Goal: Task Accomplishment & Management: Manage account settings

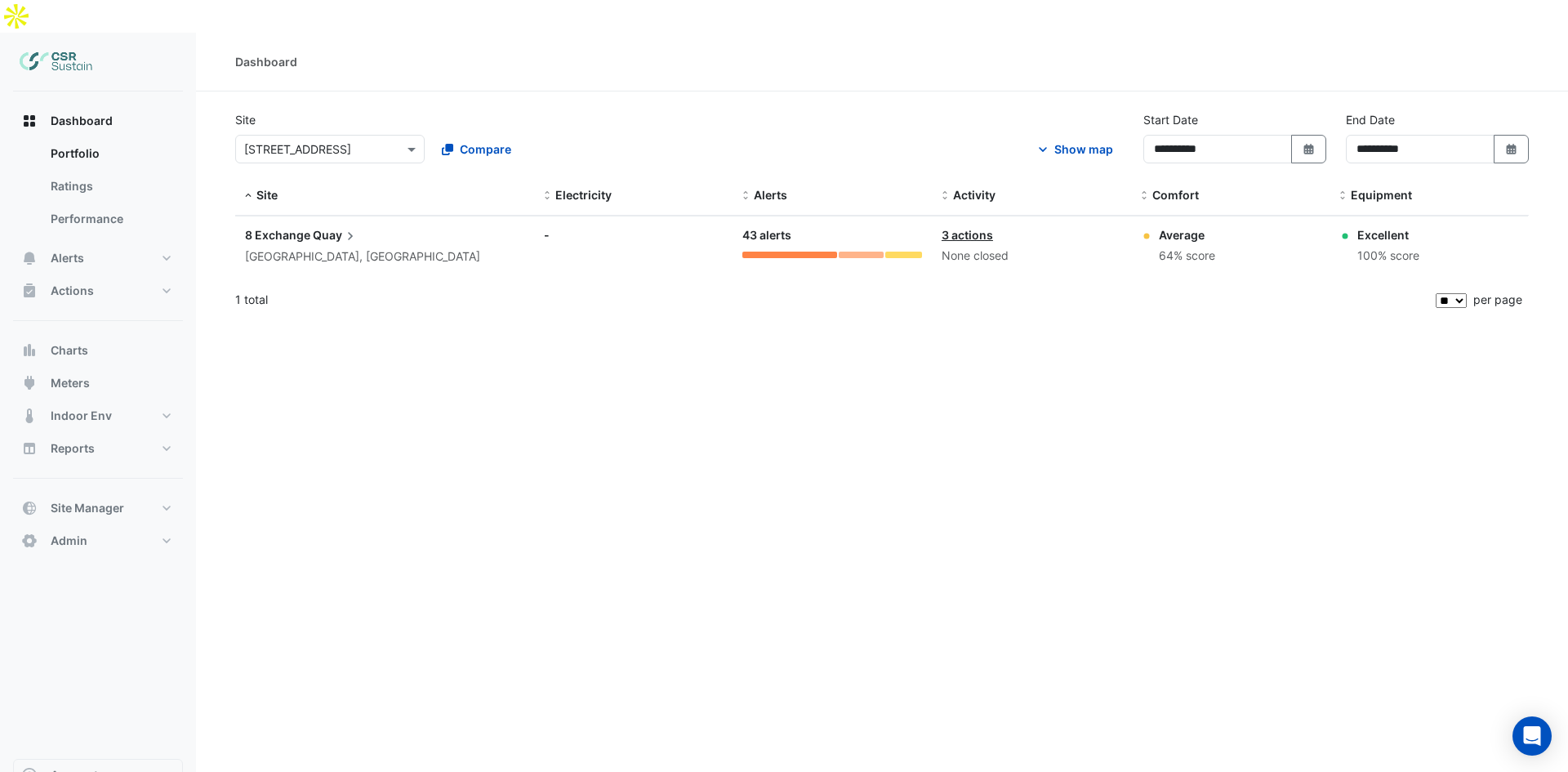
select select "**"
click at [275, 228] on span "8 Exchange" at bounding box center [277, 235] width 65 height 14
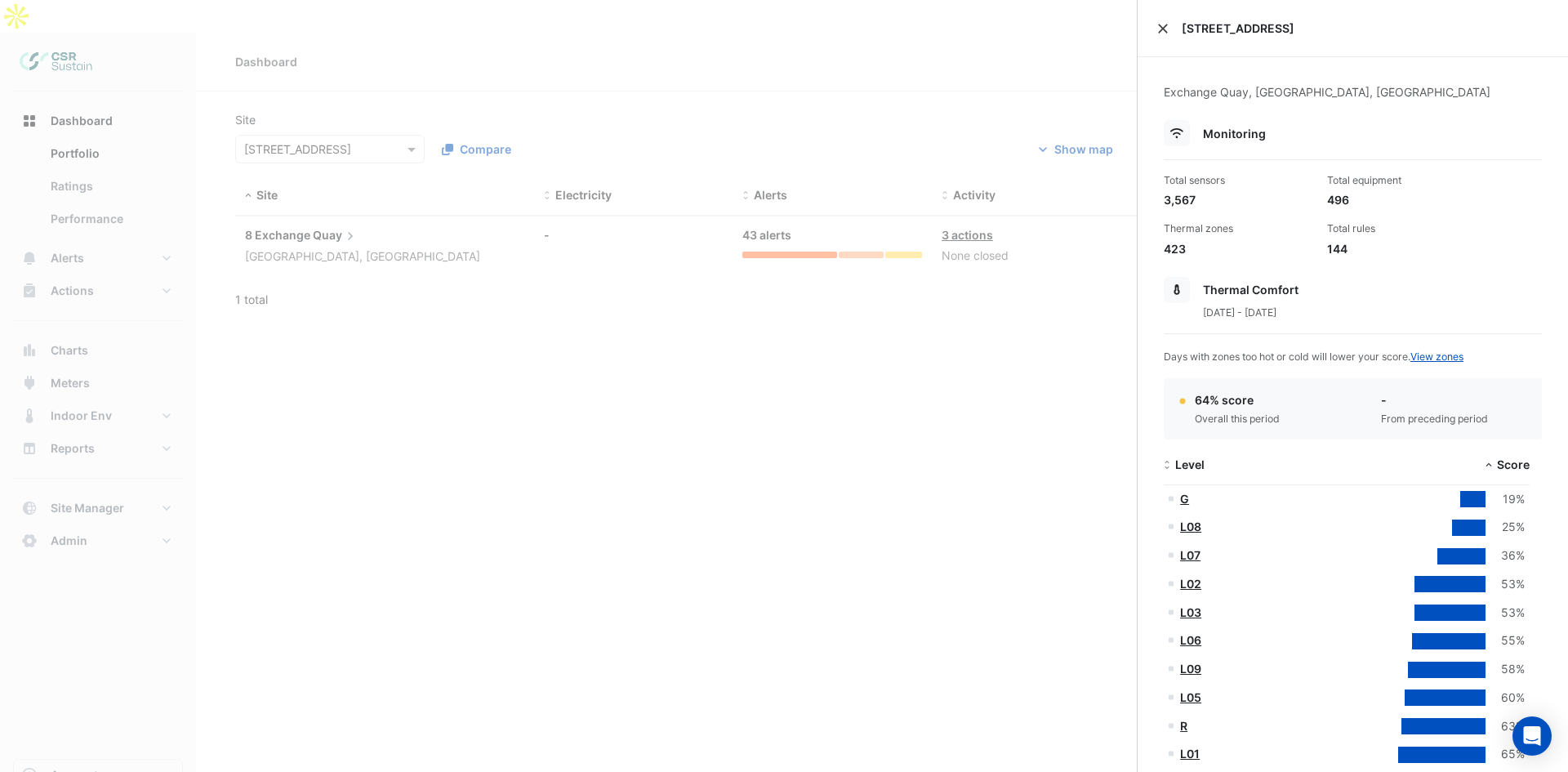
click at [1163, 31] on button "Close" at bounding box center [1162, 28] width 11 height 11
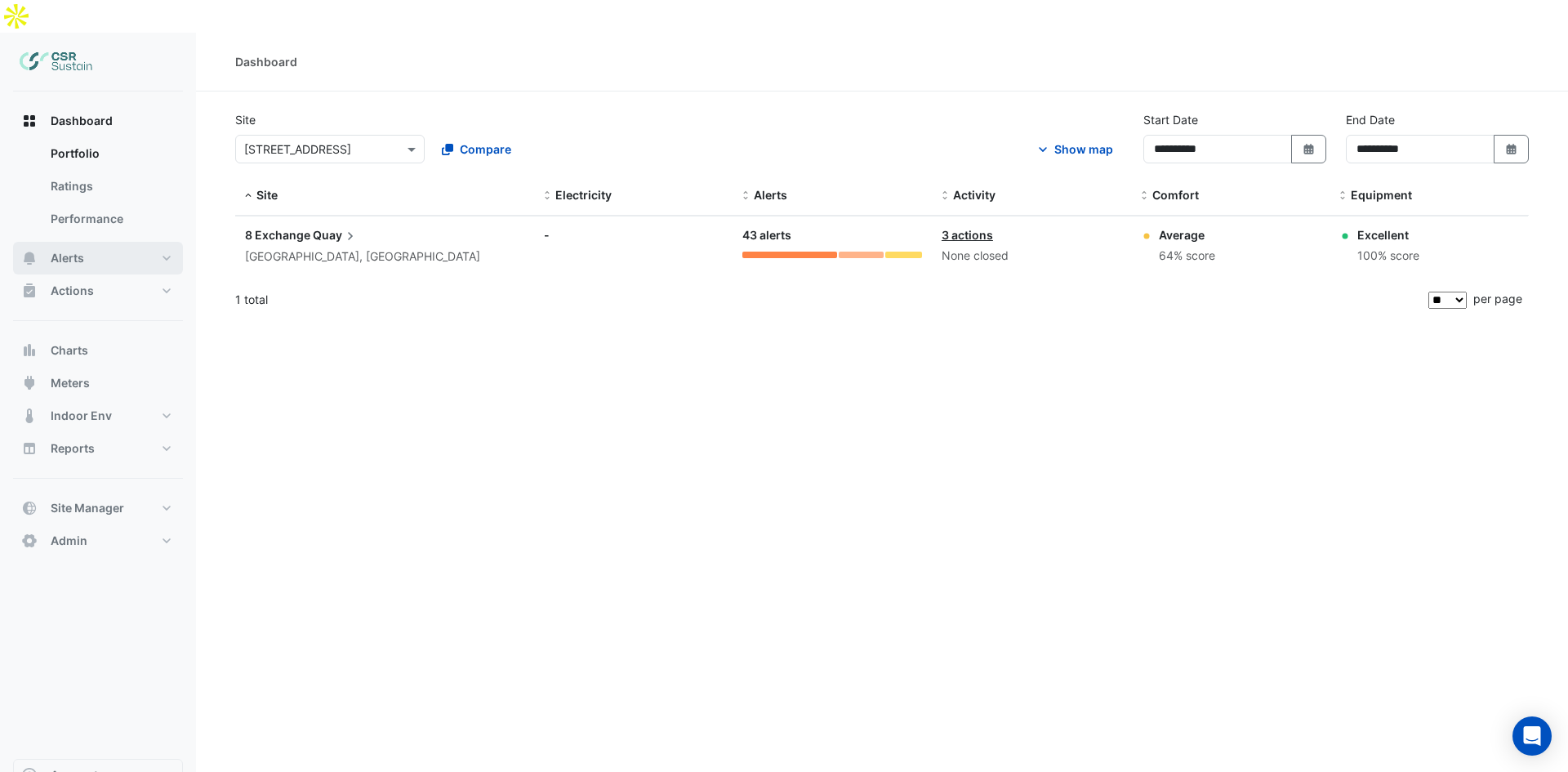
click at [136, 242] on button "Alerts" at bounding box center [97, 258] width 170 height 33
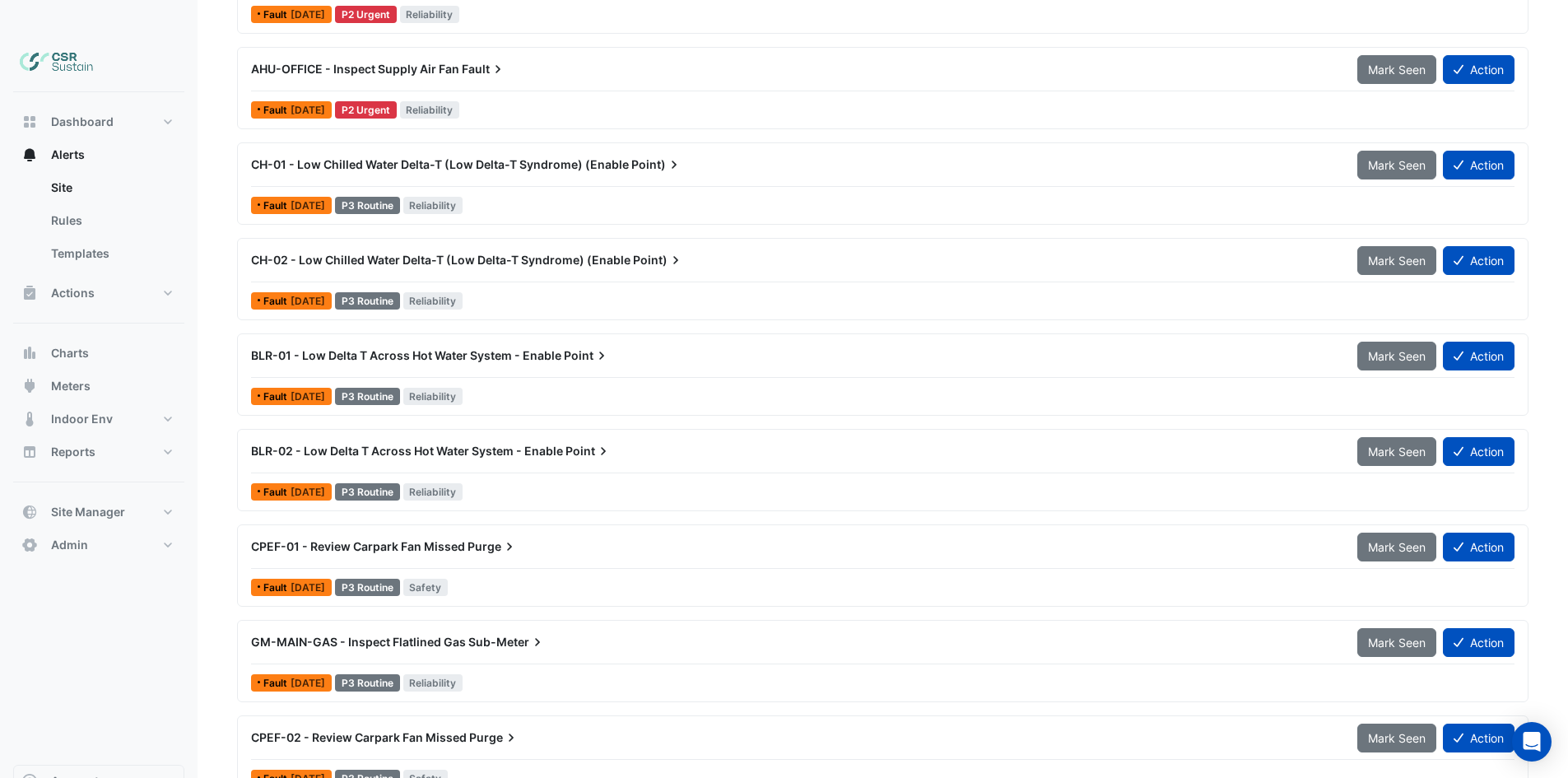
drag, startPoint x: 512, startPoint y: 266, endPoint x: 528, endPoint y: 438, distance: 172.7
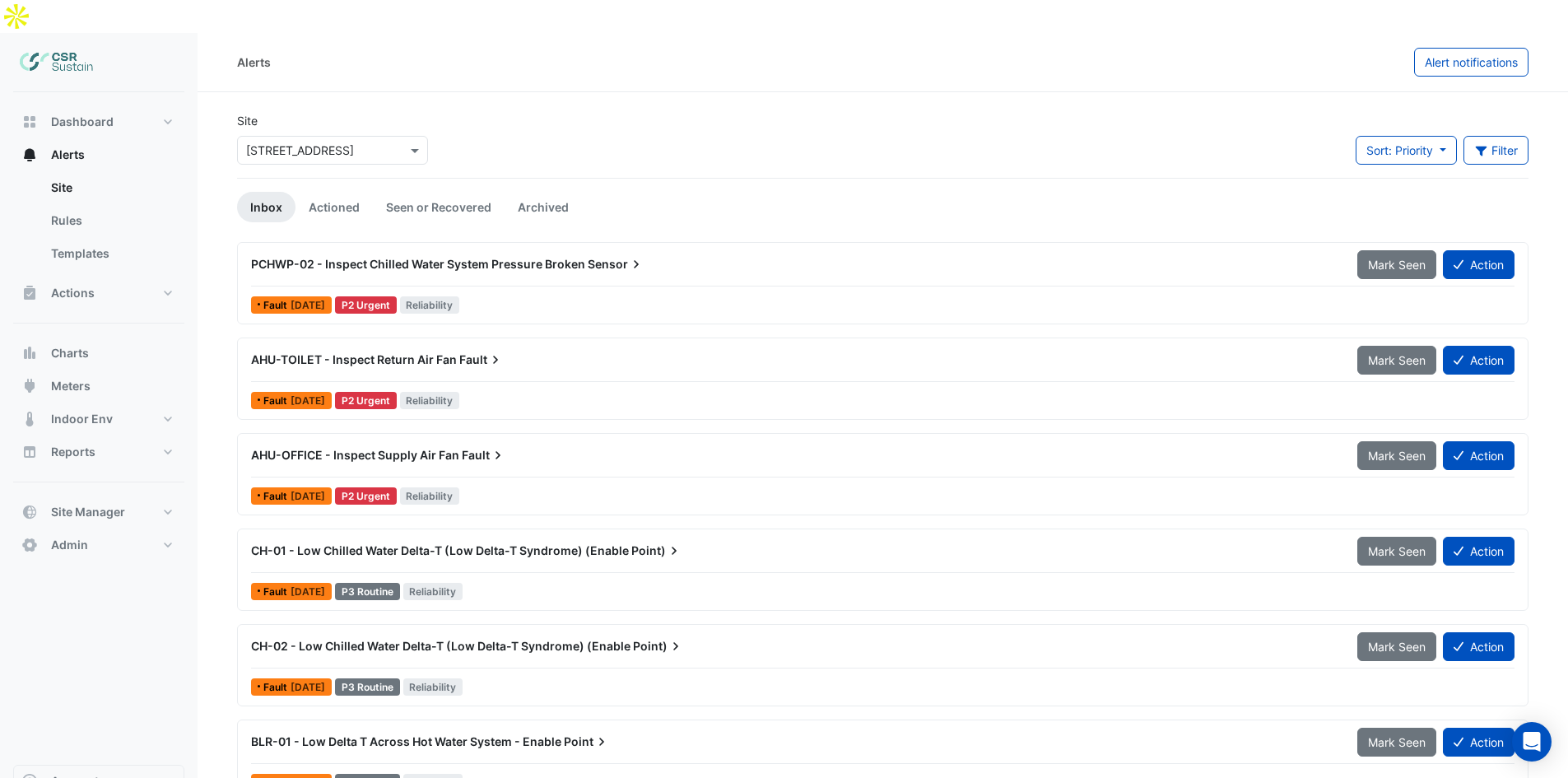
drag, startPoint x: 535, startPoint y: 422, endPoint x: 521, endPoint y: 256, distance: 166.6
click at [342, 192] on link "Actioned" at bounding box center [334, 208] width 78 height 31
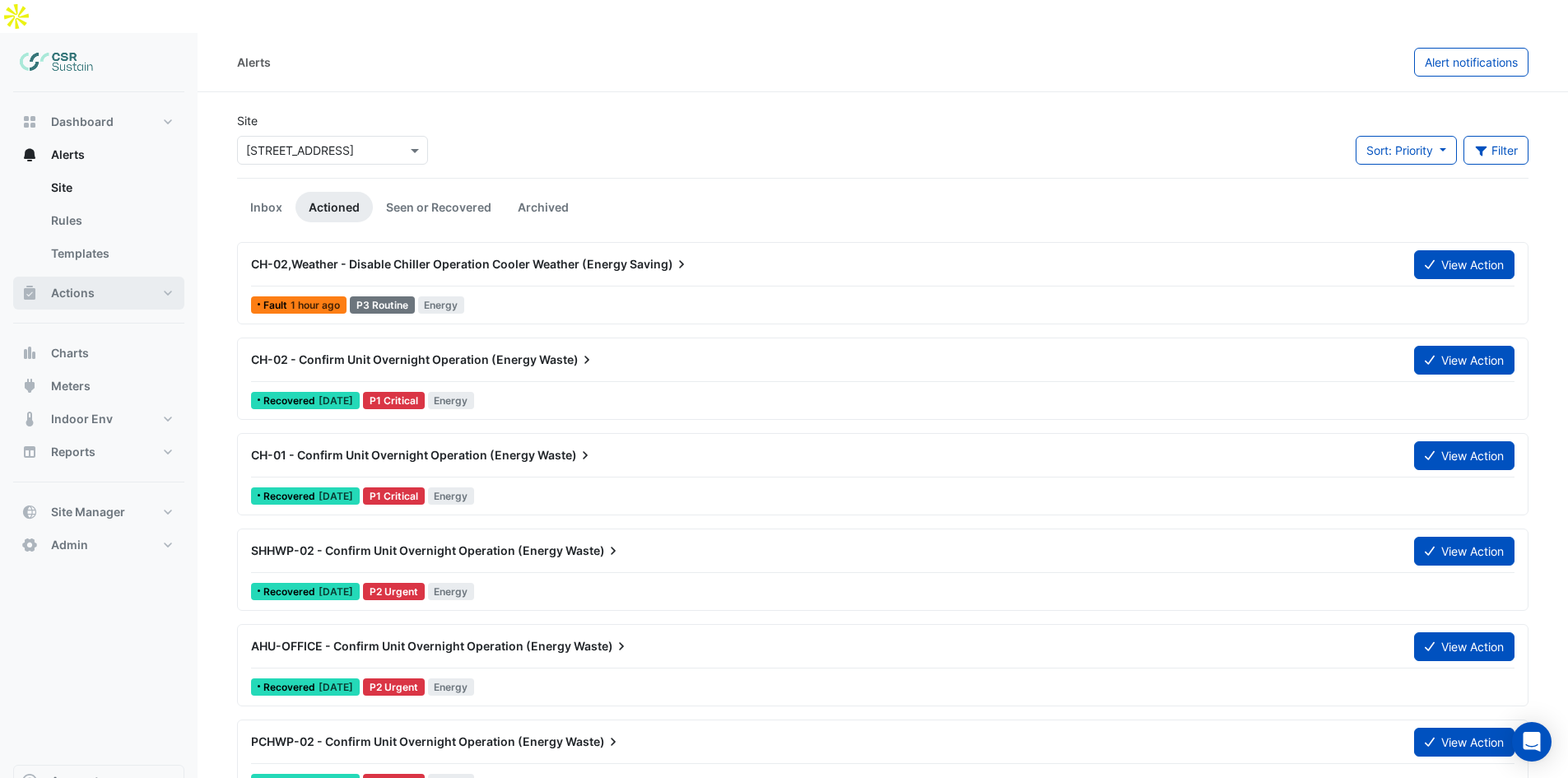
click at [110, 277] on button "Actions" at bounding box center [98, 293] width 171 height 33
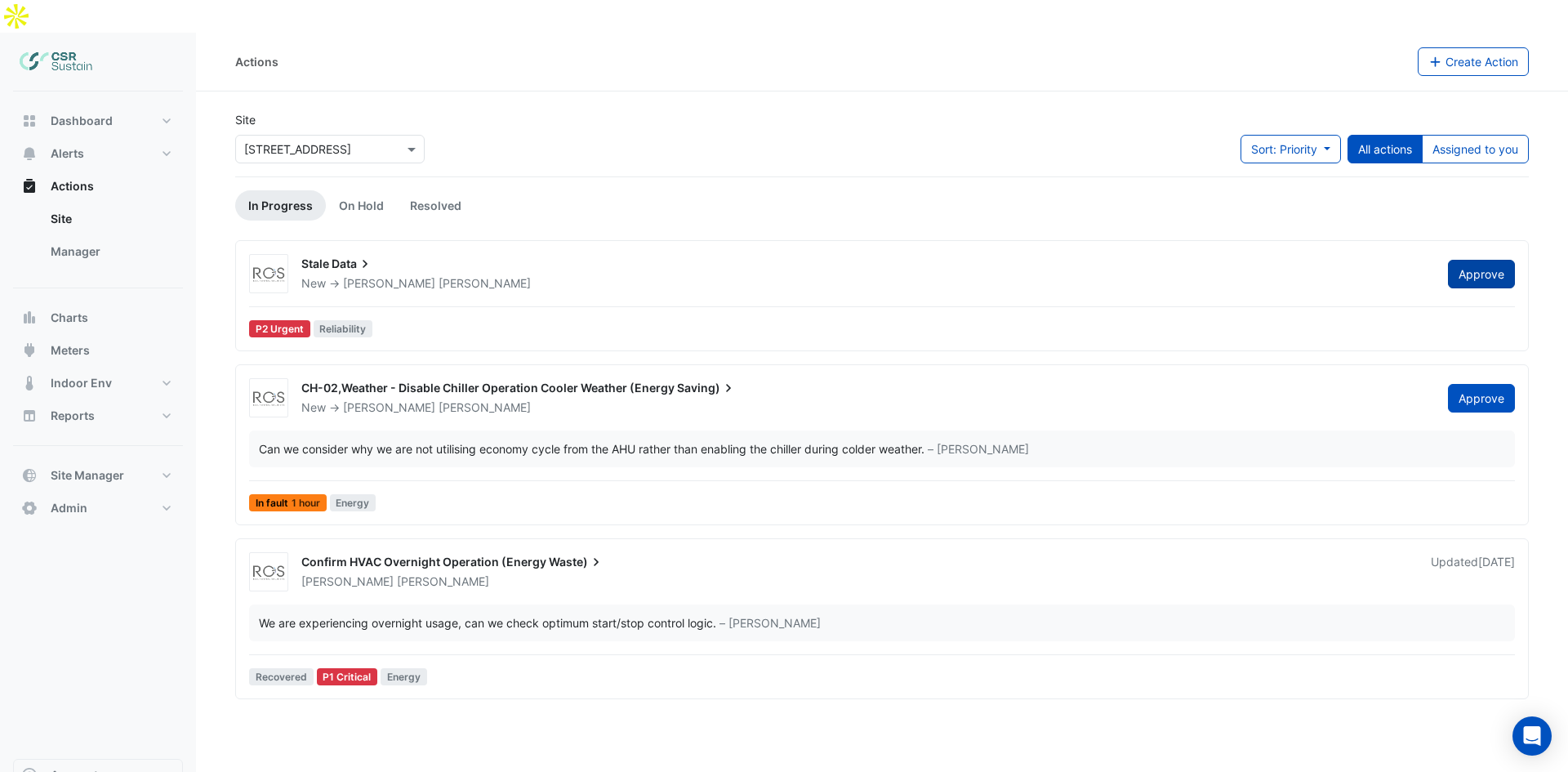
click at [1503, 267] on span "Approve" at bounding box center [1482, 274] width 46 height 14
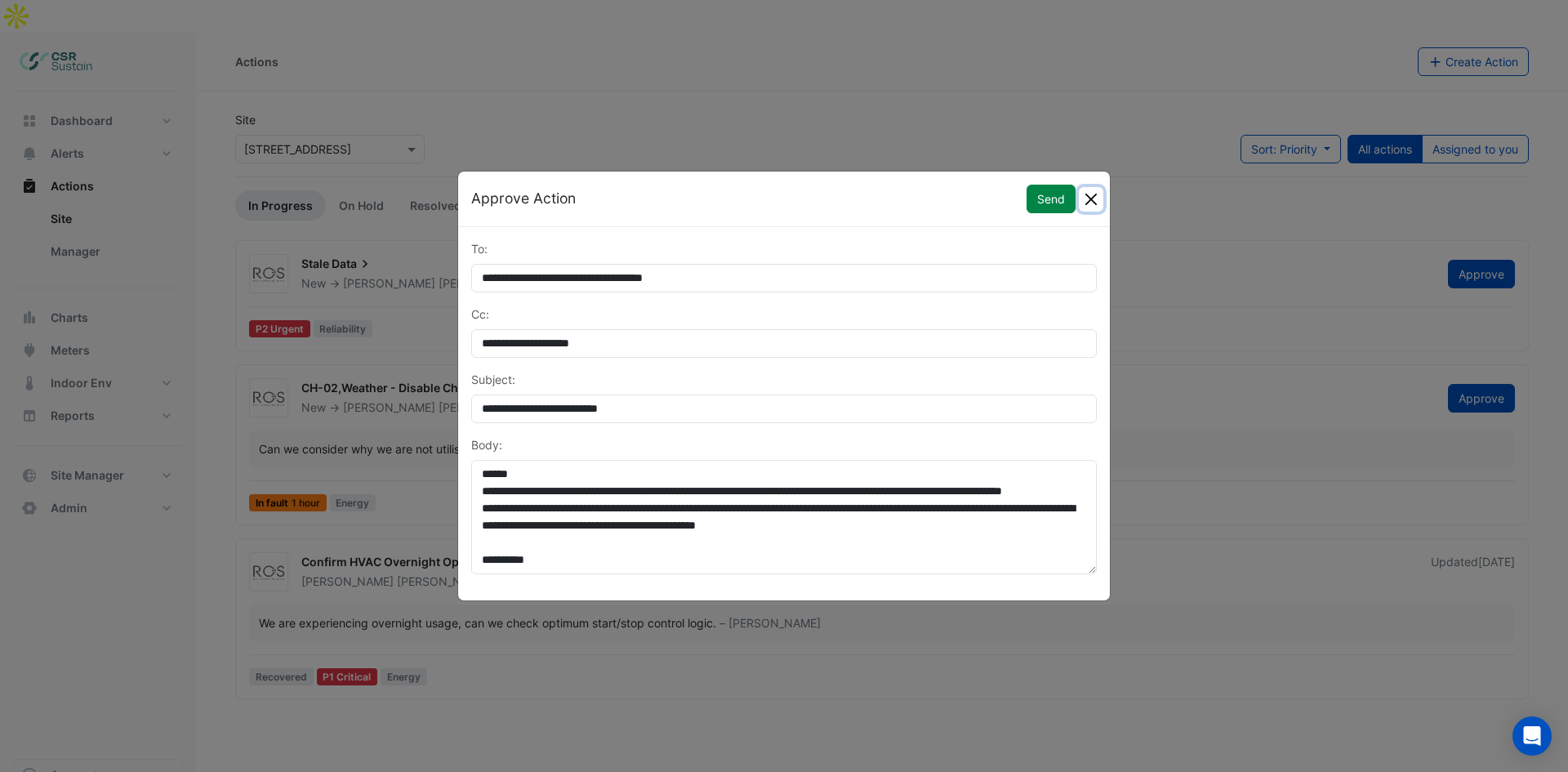
click at [1087, 200] on button "Close" at bounding box center [1091, 199] width 25 height 25
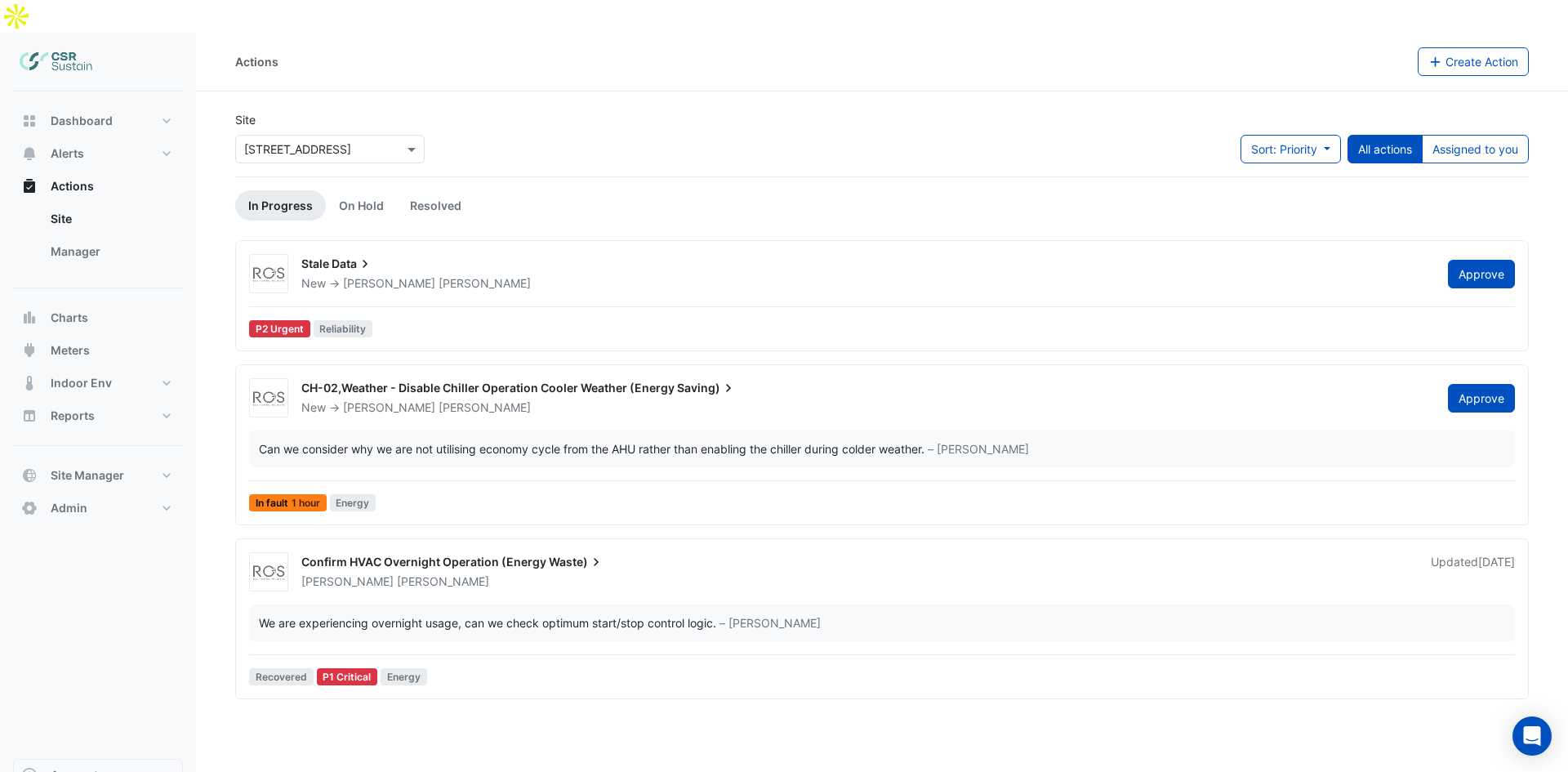
click at [588, 553] on icon at bounding box center [596, 561] width 16 height 16
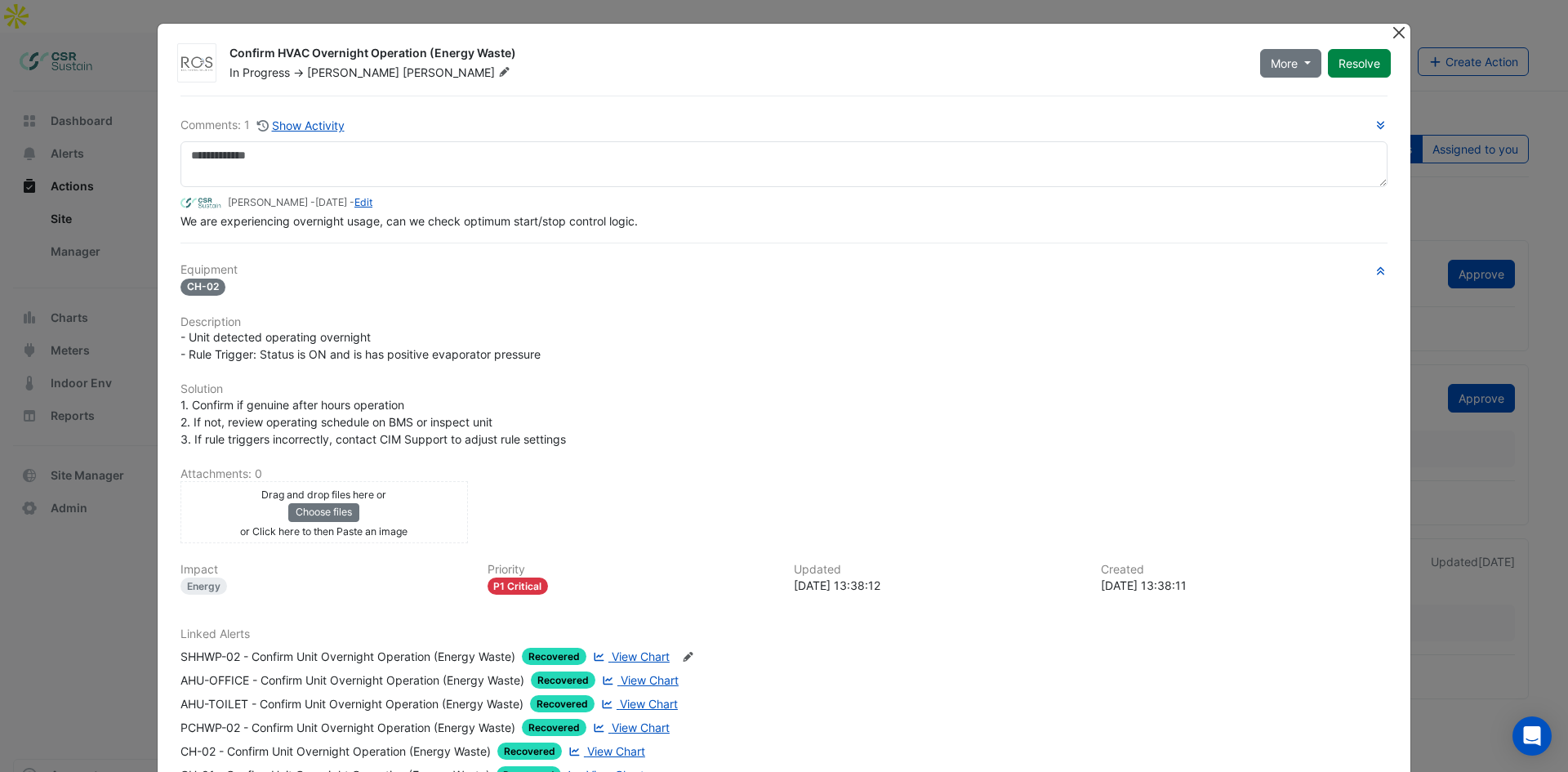
click at [1397, 33] on button "Close" at bounding box center [1398, 32] width 17 height 17
